Goal: Information Seeking & Learning: Find specific fact

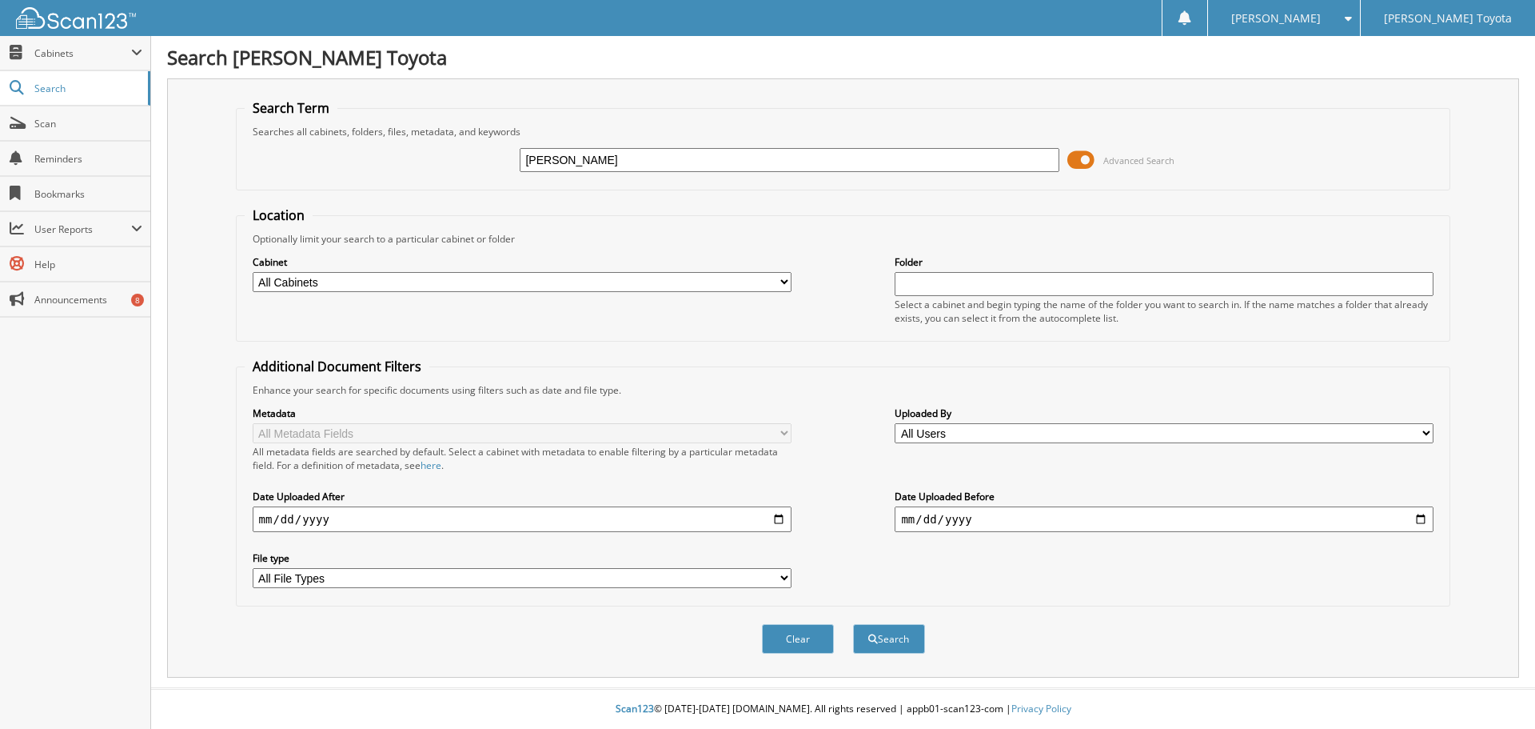
type input "STACIA PALMER"
click at [853, 624] on button "Search" at bounding box center [889, 639] width 72 height 30
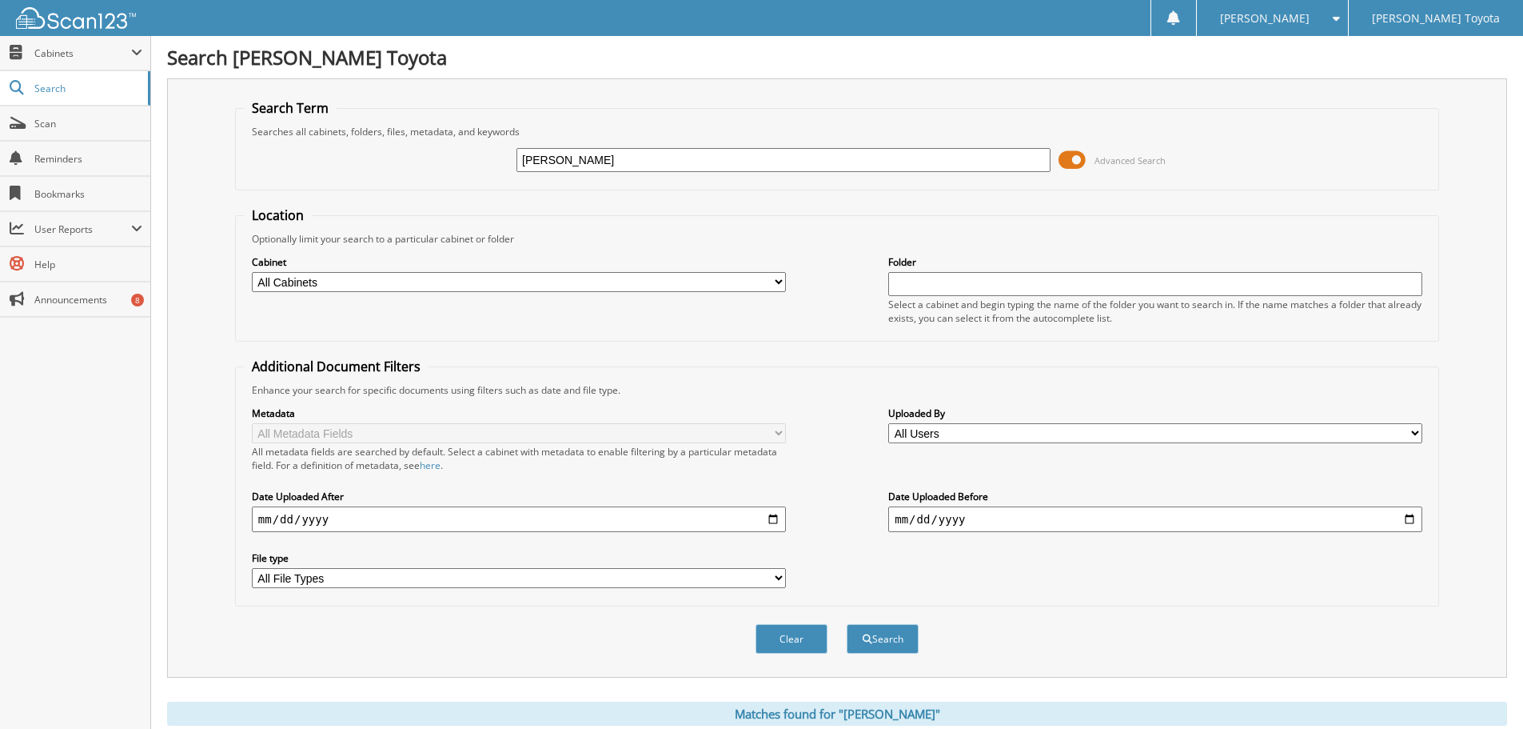
scroll to position [230, 0]
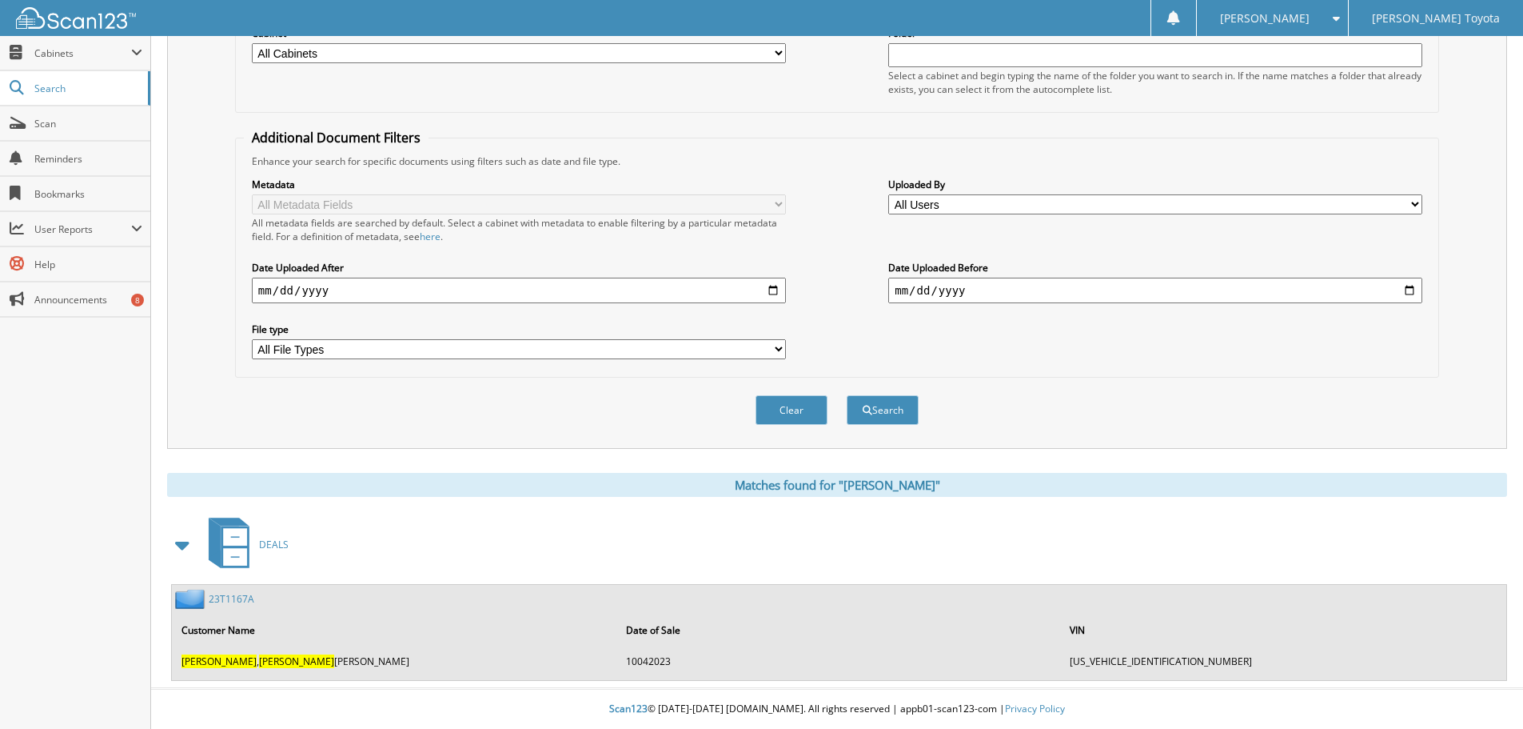
click at [241, 599] on link "23T1167A" at bounding box center [232, 599] width 46 height 14
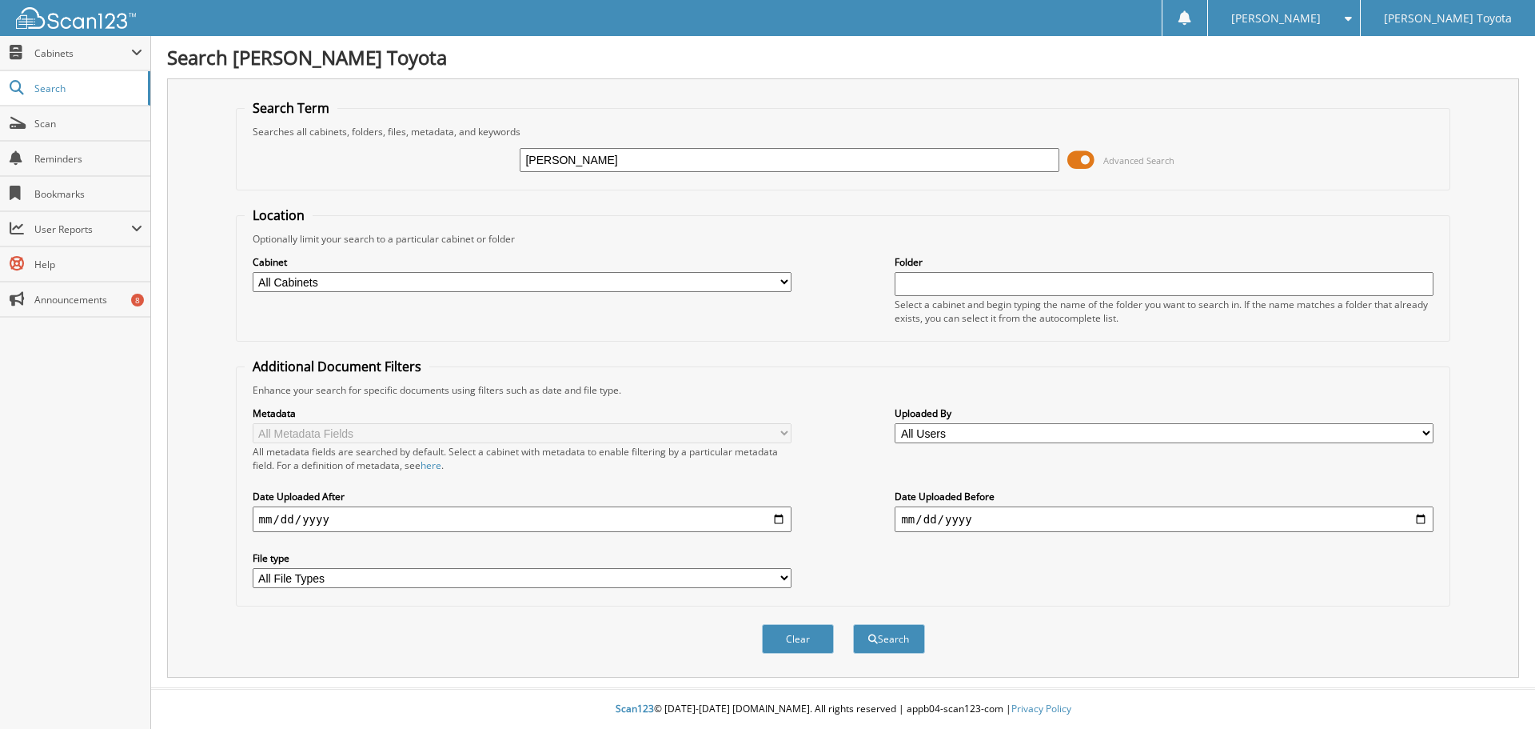
type input "ANN MOSER"
click at [853, 624] on button "Search" at bounding box center [889, 639] width 72 height 30
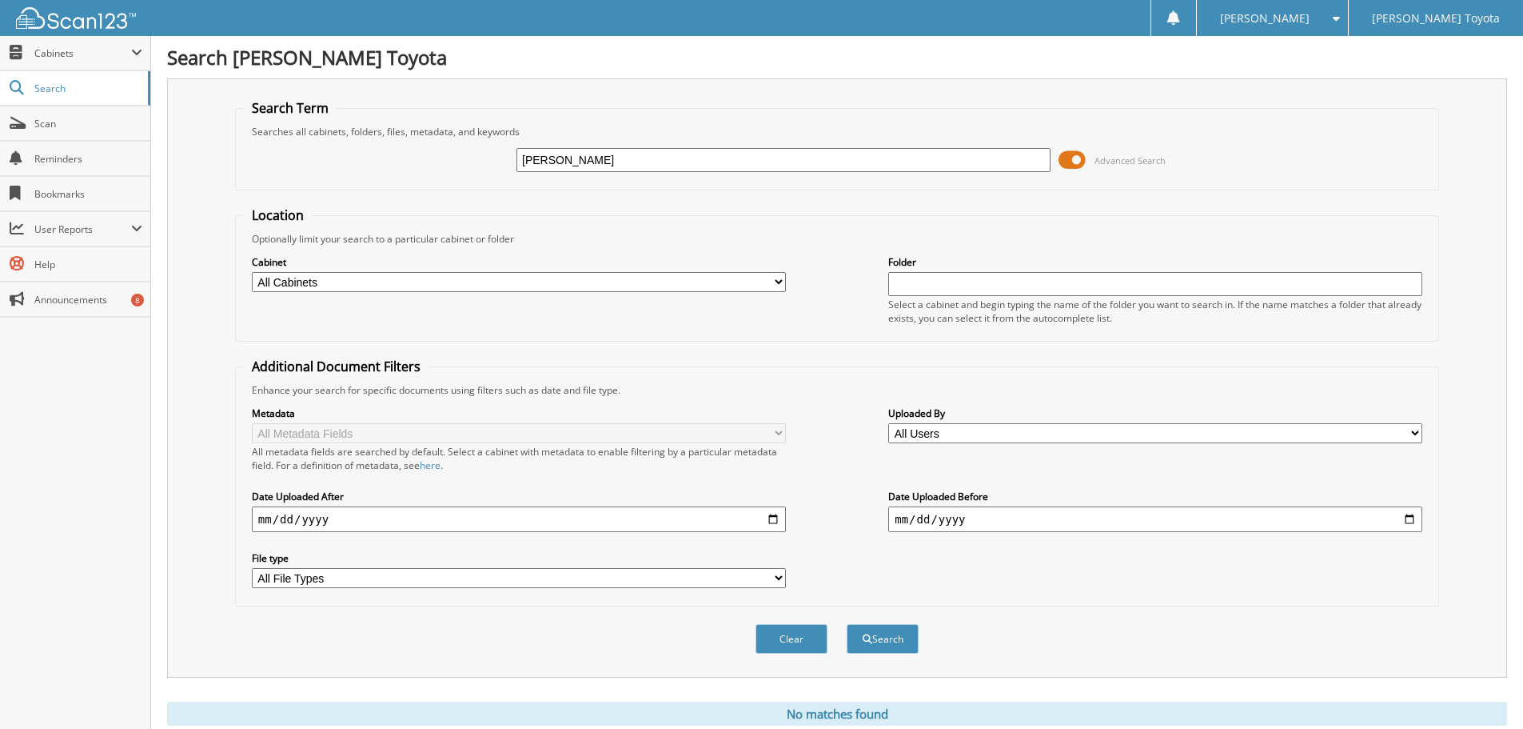
drag, startPoint x: 480, startPoint y: 158, endPoint x: 436, endPoint y: 158, distance: 44.0
click at [439, 158] on div "[PERSON_NAME] Advanced Search" at bounding box center [837, 159] width 1187 height 43
type input "[PERSON_NAME]"
click at [847, 624] on button "Search" at bounding box center [883, 639] width 72 height 30
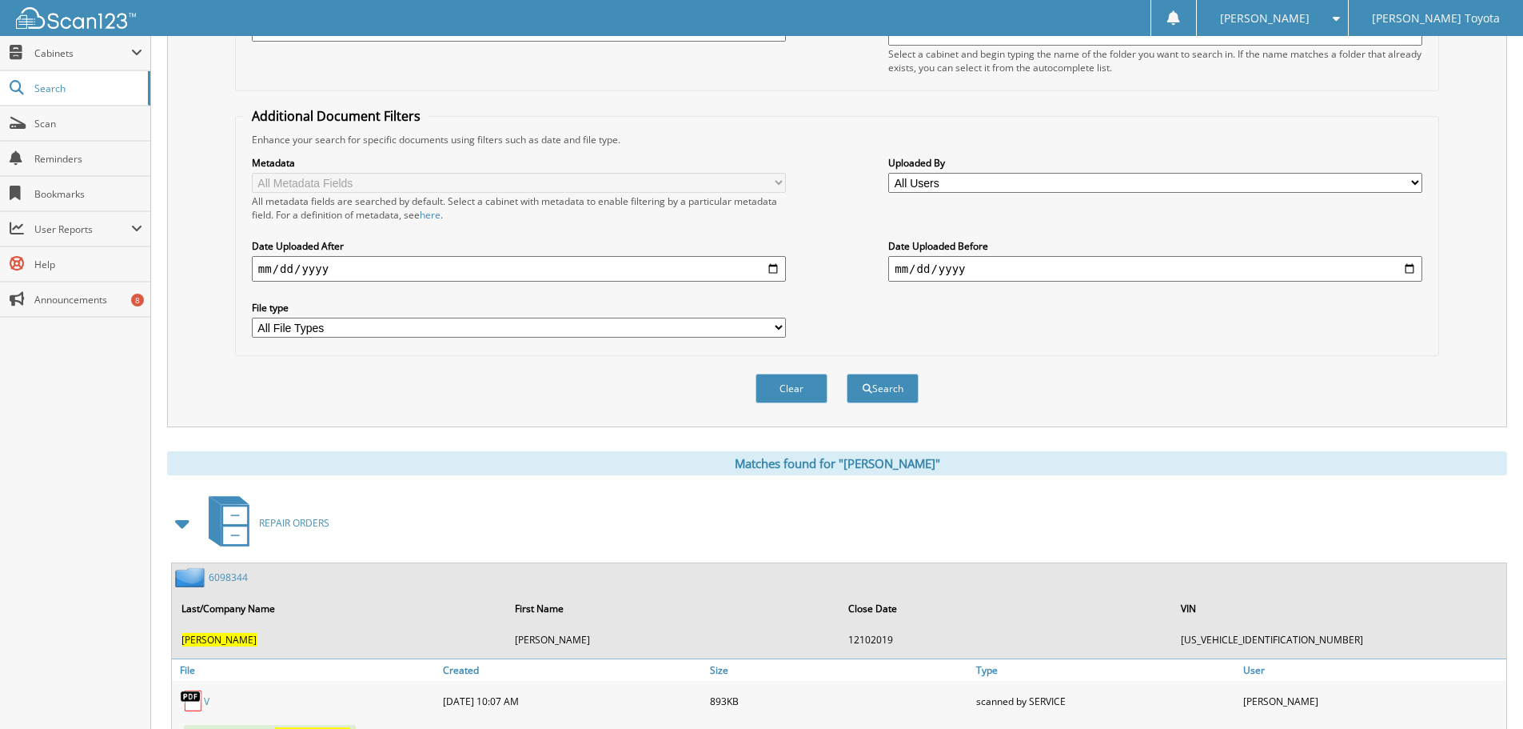
scroll to position [160, 0]
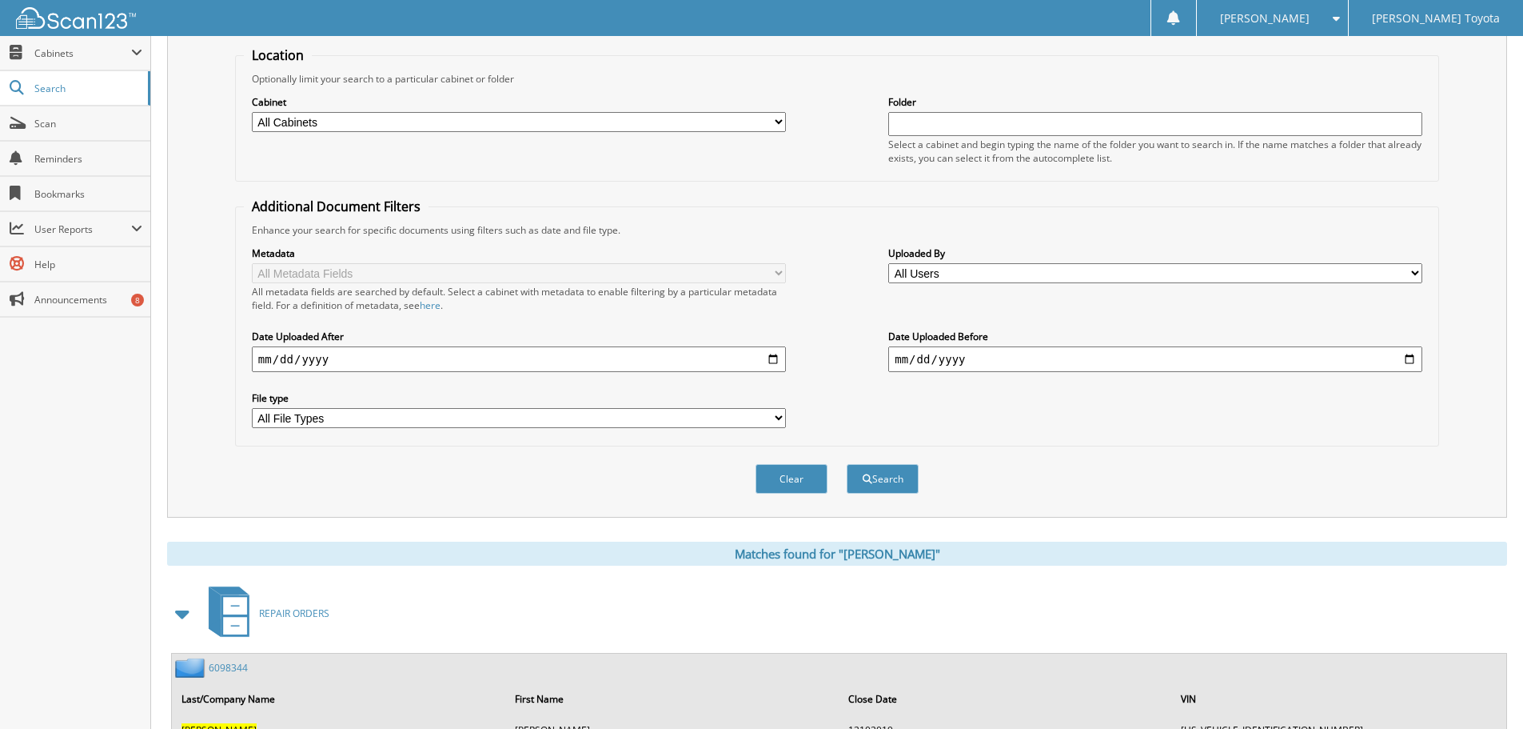
click at [641, 121] on select "All Cabinets DEALS REPAIR ORDERS Test1 Needs Filing" at bounding box center [519, 122] width 534 height 20
select select "10354"
click at [252, 112] on select "All Cabinets DEALS REPAIR ORDERS Test1 Needs Filing" at bounding box center [519, 122] width 534 height 20
click at [876, 480] on button "Search" at bounding box center [883, 479] width 72 height 30
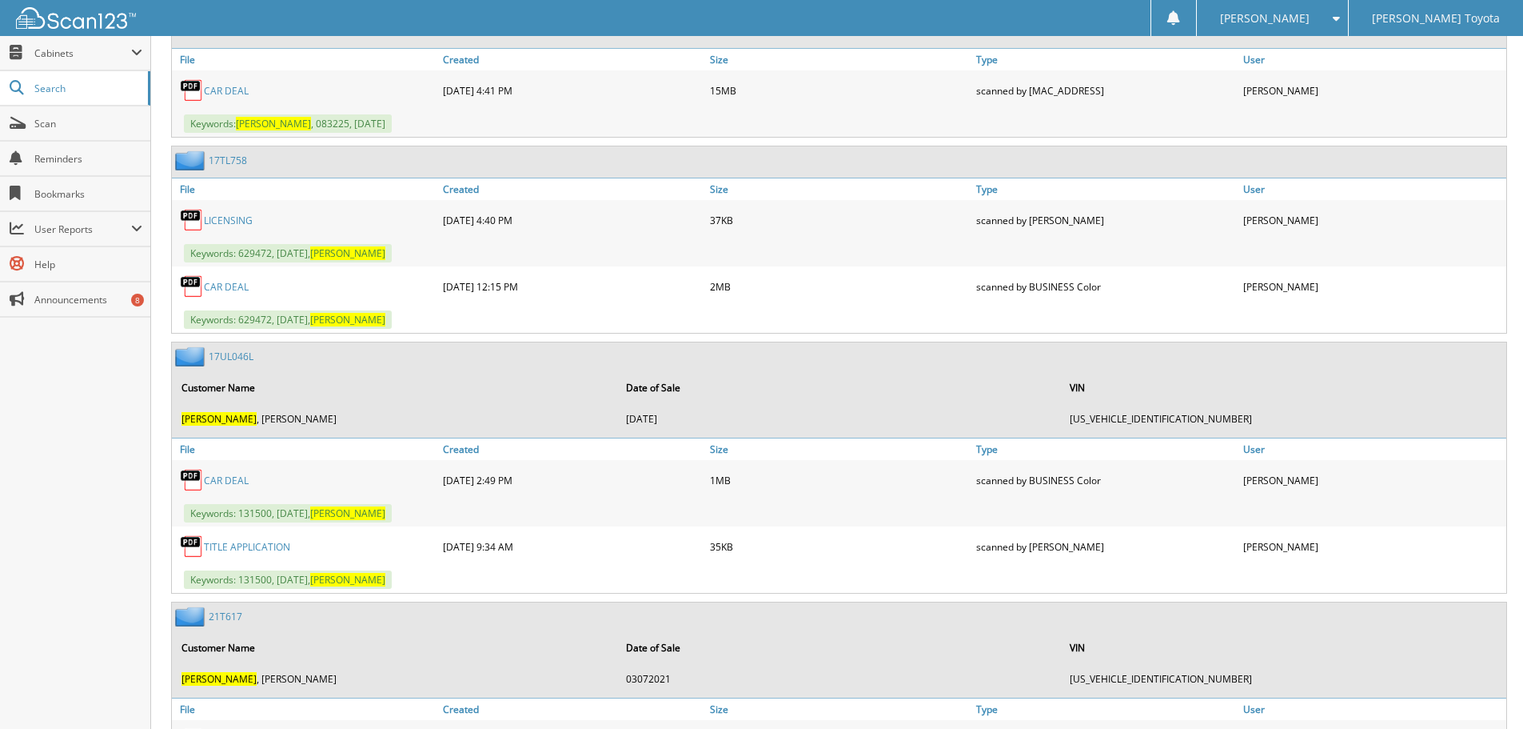
scroll to position [366, 0]
